Goal: Task Accomplishment & Management: Use online tool/utility

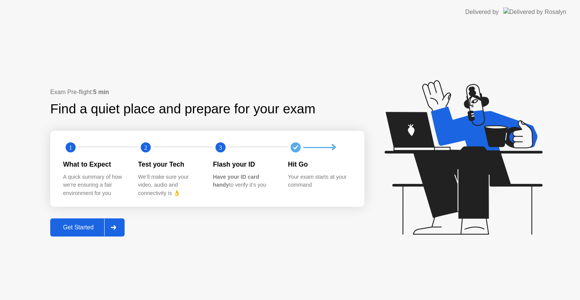
click at [92, 228] on div "Get Started" at bounding box center [78, 227] width 52 height 7
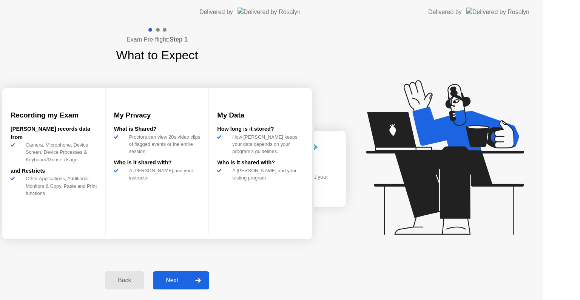
click at [92, 228] on div "Exam Pre-flight: Step 1 What to Expect Recording my Exam [PERSON_NAME] records …" at bounding box center [157, 161] width 314 height 275
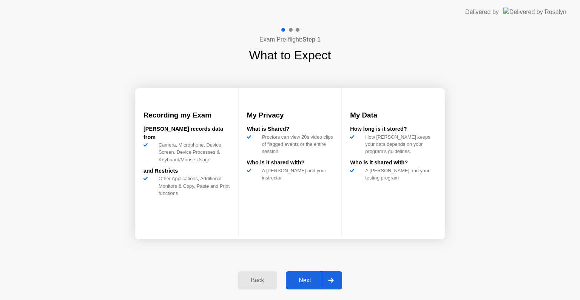
click at [294, 278] on div "Next" at bounding box center [305, 280] width 34 height 7
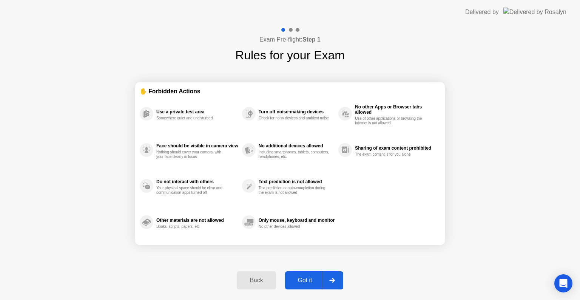
click at [296, 278] on div "Got it" at bounding box center [304, 280] width 35 height 7
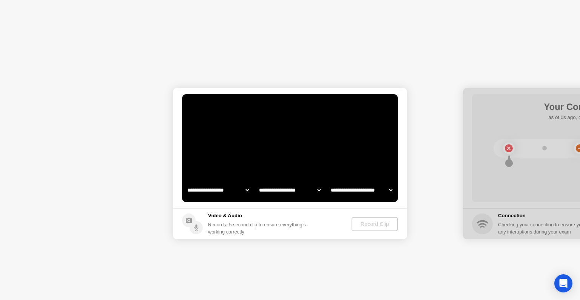
select select "**********"
select select "*******"
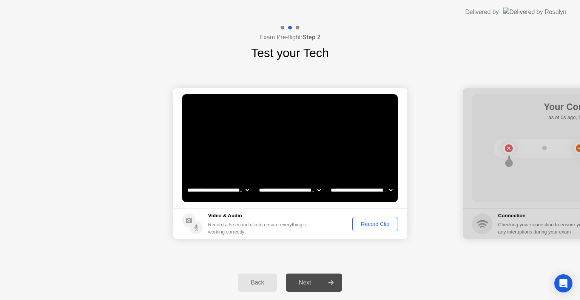
click at [363, 222] on div "Record Clip" at bounding box center [375, 224] width 40 height 6
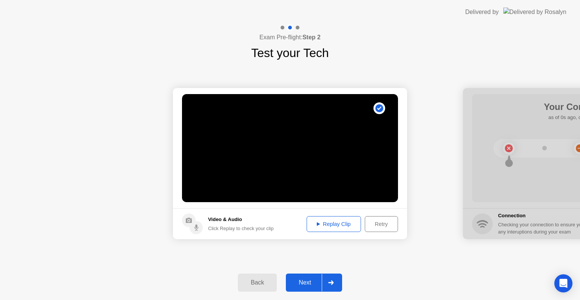
click at [298, 285] on div "Next" at bounding box center [305, 282] width 34 height 7
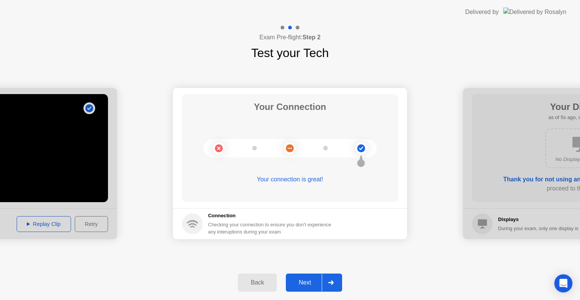
click at [303, 281] on div "Next" at bounding box center [305, 282] width 34 height 7
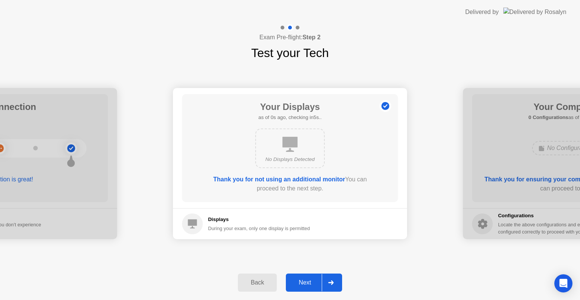
click at [303, 281] on div "Next" at bounding box center [305, 282] width 34 height 7
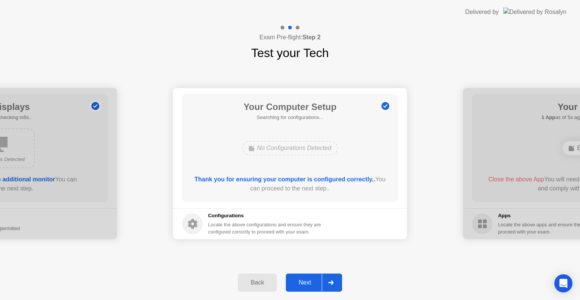
click at [303, 281] on div "Next" at bounding box center [305, 282] width 34 height 7
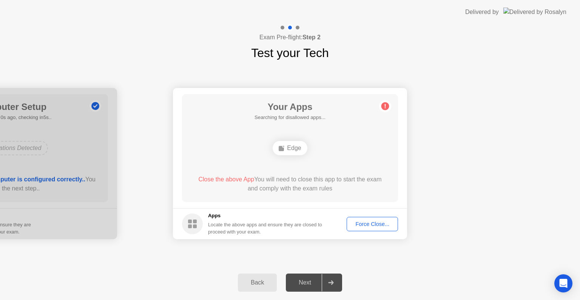
click at [303, 281] on div "Next" at bounding box center [305, 282] width 34 height 7
click at [359, 219] on button "Force Close..." at bounding box center [371, 224] width 51 height 14
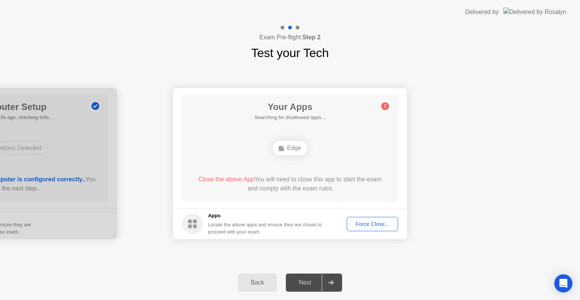
click at [360, 224] on div "Force Close..." at bounding box center [372, 224] width 46 height 6
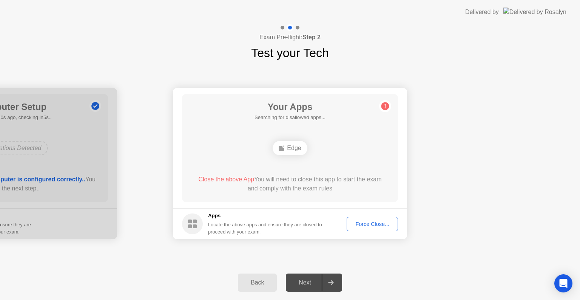
click at [357, 223] on div "Force Close..." at bounding box center [372, 224] width 46 height 6
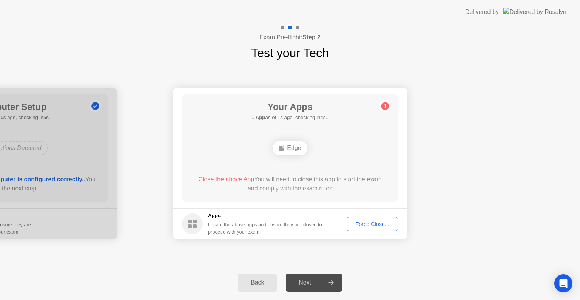
click at [374, 221] on div "Force Close..." at bounding box center [372, 224] width 46 height 6
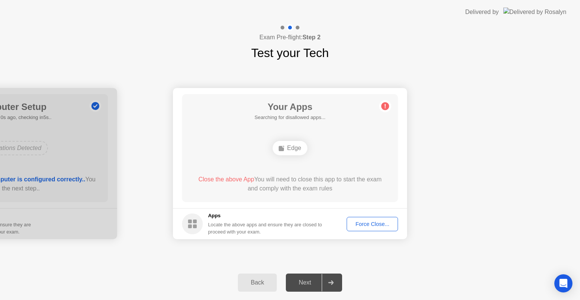
click at [367, 229] on button "Force Close..." at bounding box center [371, 224] width 51 height 14
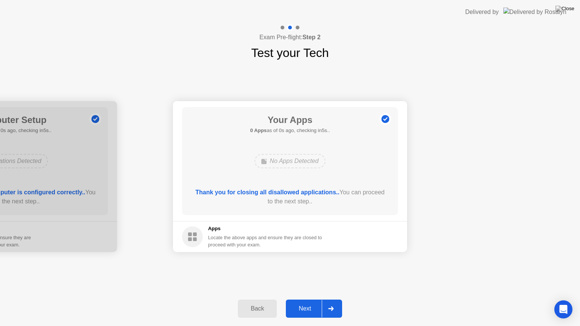
click at [305, 299] on div "Next" at bounding box center [305, 308] width 34 height 7
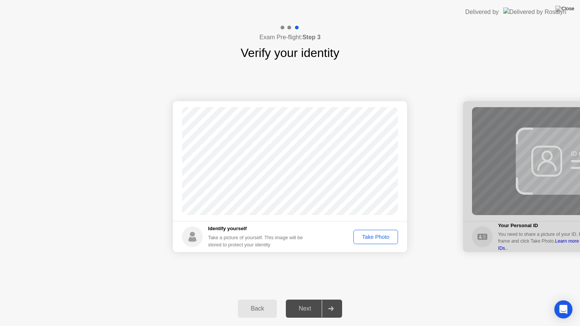
click at [370, 236] on div "Take Photo" at bounding box center [375, 237] width 39 height 6
click at [303, 299] on div "Next" at bounding box center [305, 308] width 34 height 7
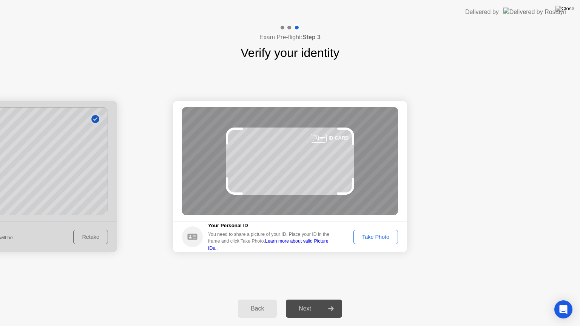
click at [362, 234] on div "Take Photo" at bounding box center [375, 237] width 39 height 6
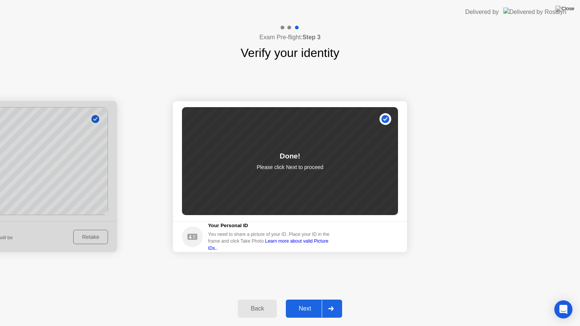
click at [303, 299] on div "Next" at bounding box center [305, 308] width 34 height 7
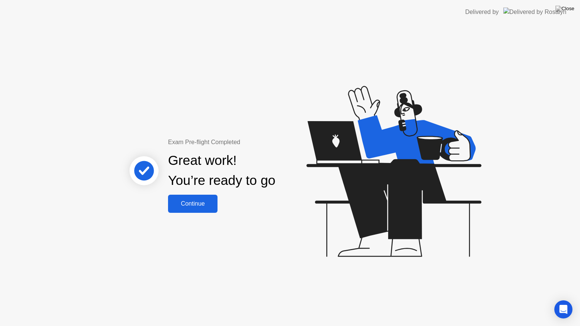
click at [190, 210] on button "Continue" at bounding box center [192, 204] width 49 height 18
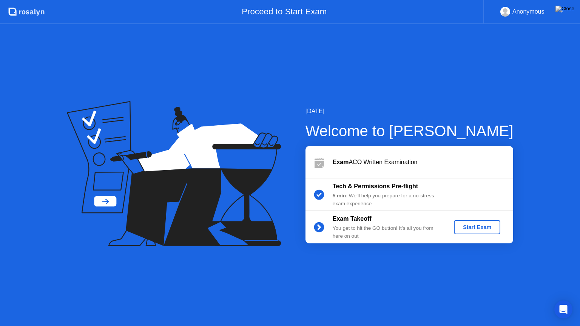
click at [469, 225] on div "Start Exam" at bounding box center [477, 227] width 40 height 6
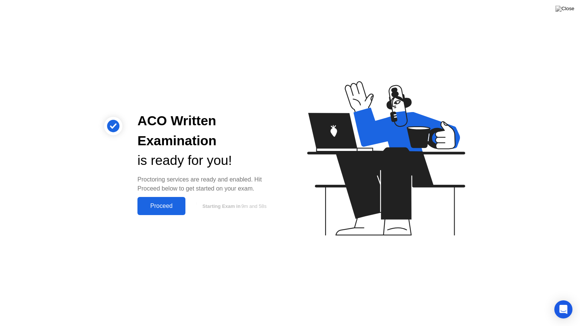
click at [166, 203] on div "Proceed" at bounding box center [161, 206] width 43 height 7
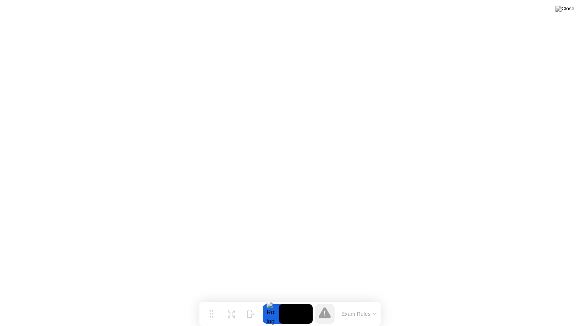
click at [375, 299] on button "Exam Rules" at bounding box center [359, 314] width 40 height 7
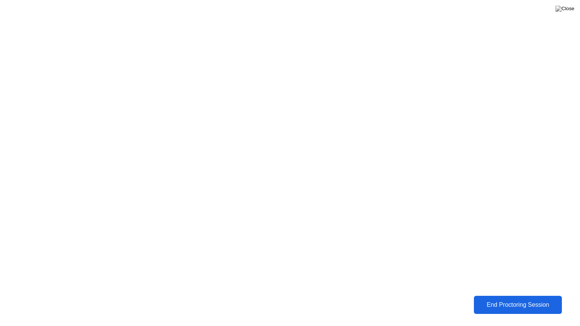
click at [519, 299] on div "End Proctoring Session" at bounding box center [517, 304] width 83 height 7
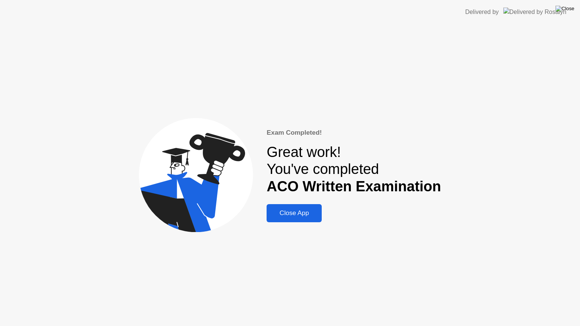
click at [567, 8] on img at bounding box center [564, 9] width 19 height 6
